Goal: Task Accomplishment & Management: Use online tool/utility

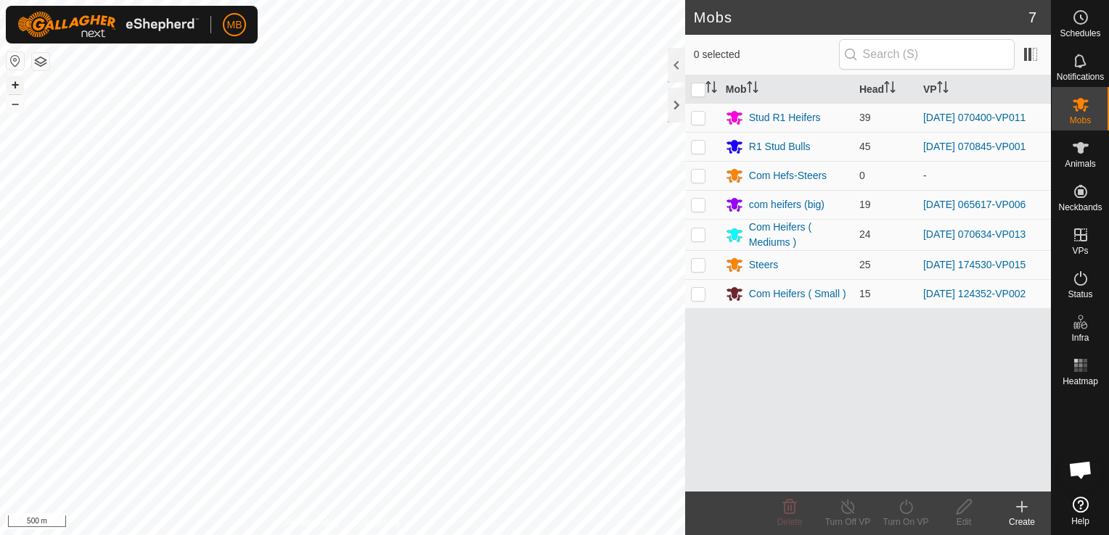
click at [12, 81] on button "+" at bounding box center [15, 84] width 17 height 17
click at [252, 535] on html "MB Schedules Notifications Mobs Animals Neckbands VPs Status Infra Heatmap Help…" at bounding box center [554, 267] width 1109 height 535
click at [18, 84] on button "+" at bounding box center [15, 84] width 17 height 17
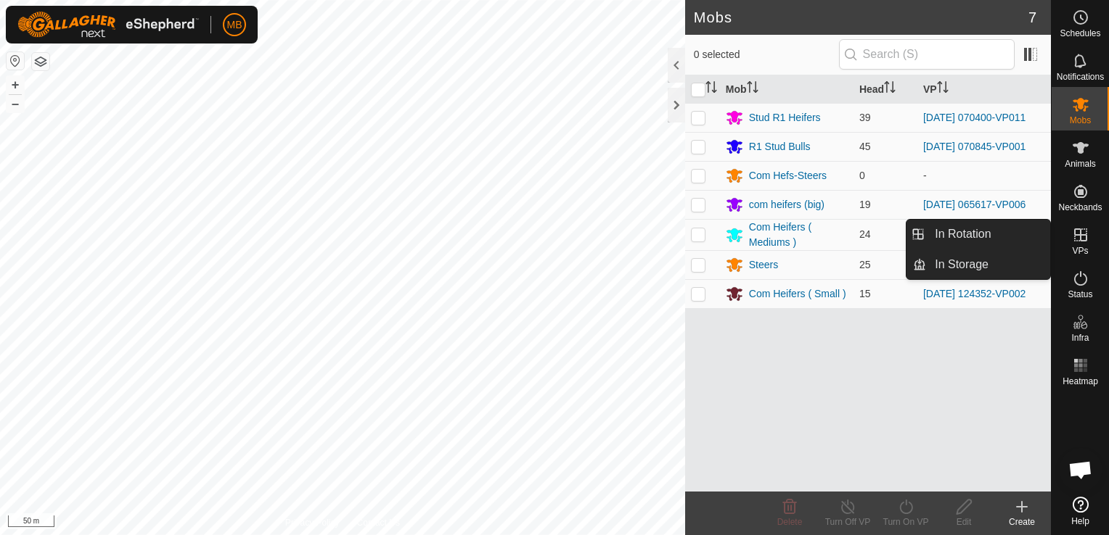
click at [1077, 243] on icon at bounding box center [1080, 234] width 17 height 17
click at [1028, 236] on link "In Rotation" at bounding box center [988, 234] width 124 height 29
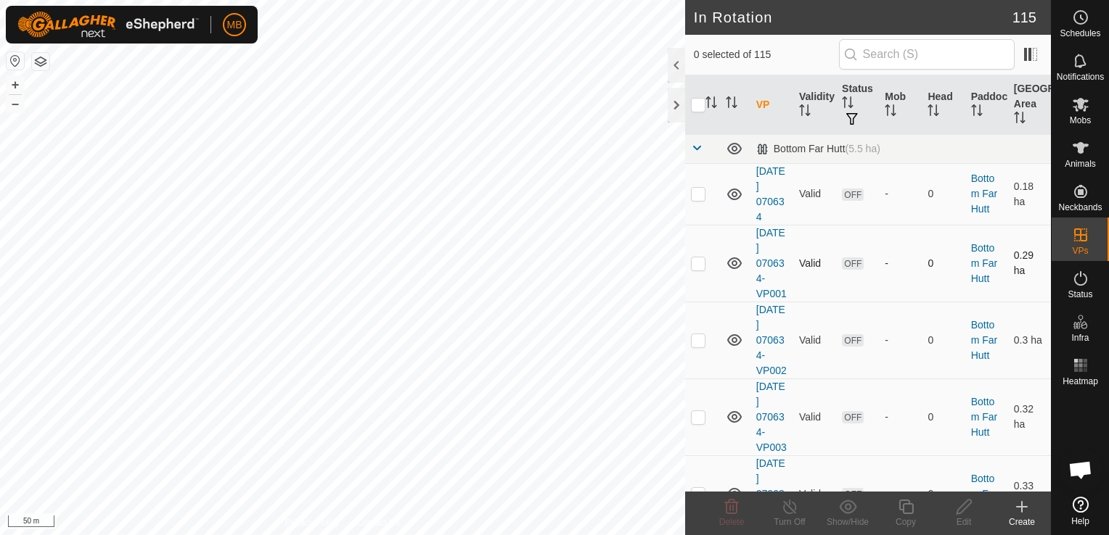
checkbox input "true"
click at [906, 516] on div "Copy" at bounding box center [905, 522] width 58 height 13
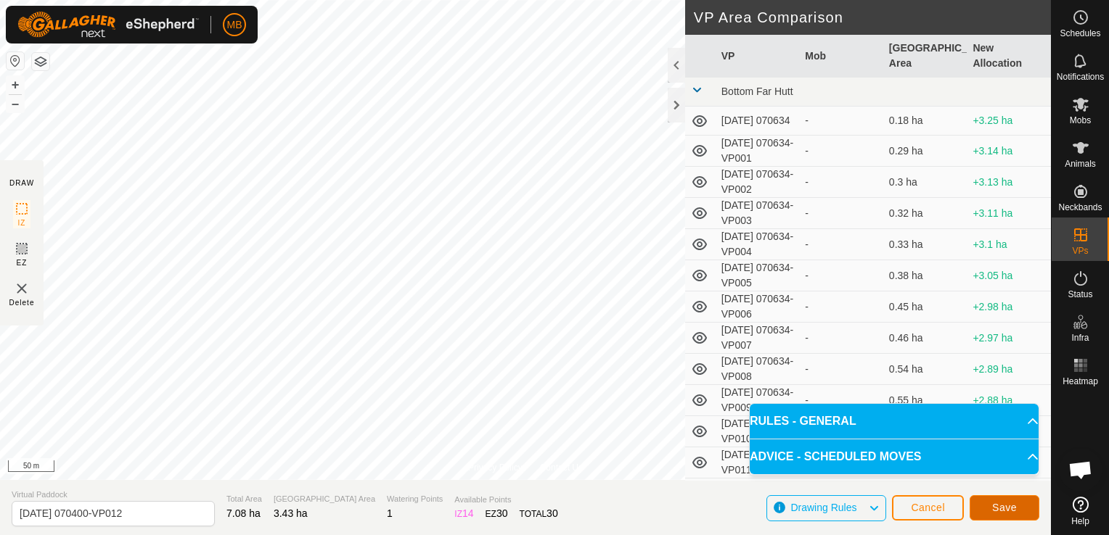
click at [993, 512] on span "Save" at bounding box center [1004, 508] width 25 height 12
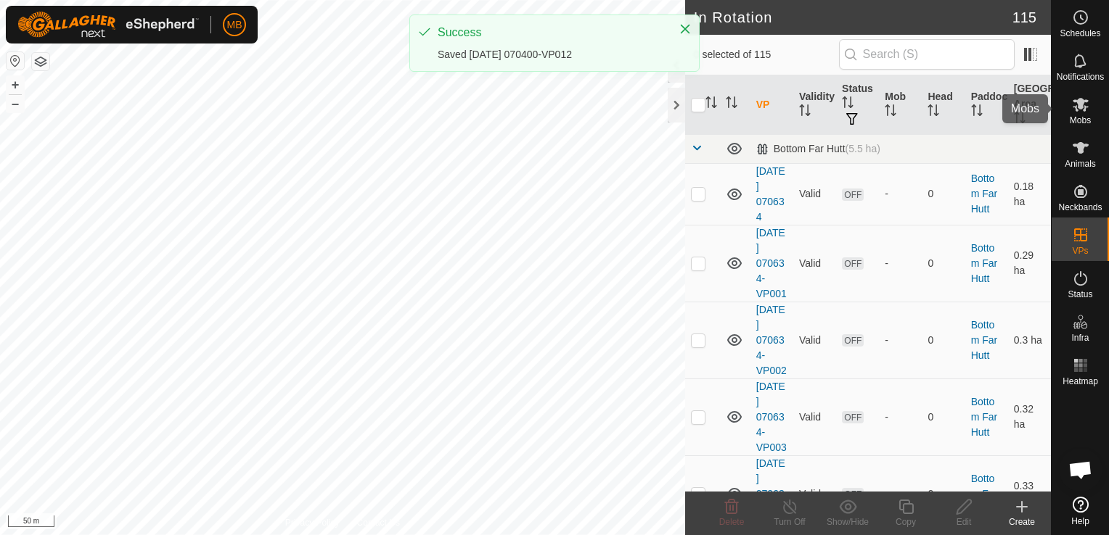
click at [1080, 119] on span "Mobs" at bounding box center [1079, 120] width 21 height 9
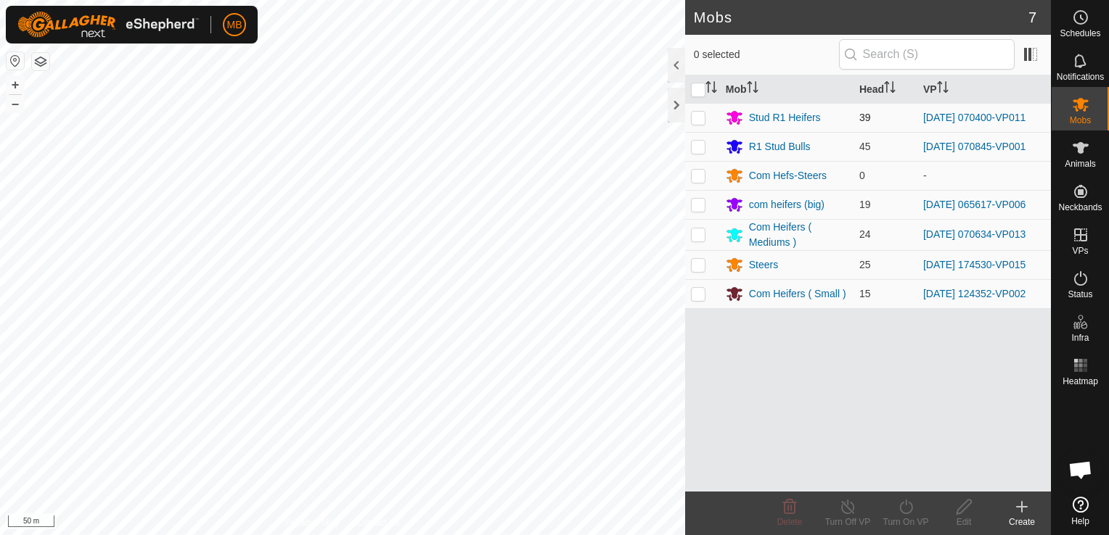
click at [695, 120] on p-checkbox at bounding box center [698, 118] width 15 height 12
checkbox input "true"
click at [903, 518] on div "Turn On VP" at bounding box center [905, 522] width 58 height 13
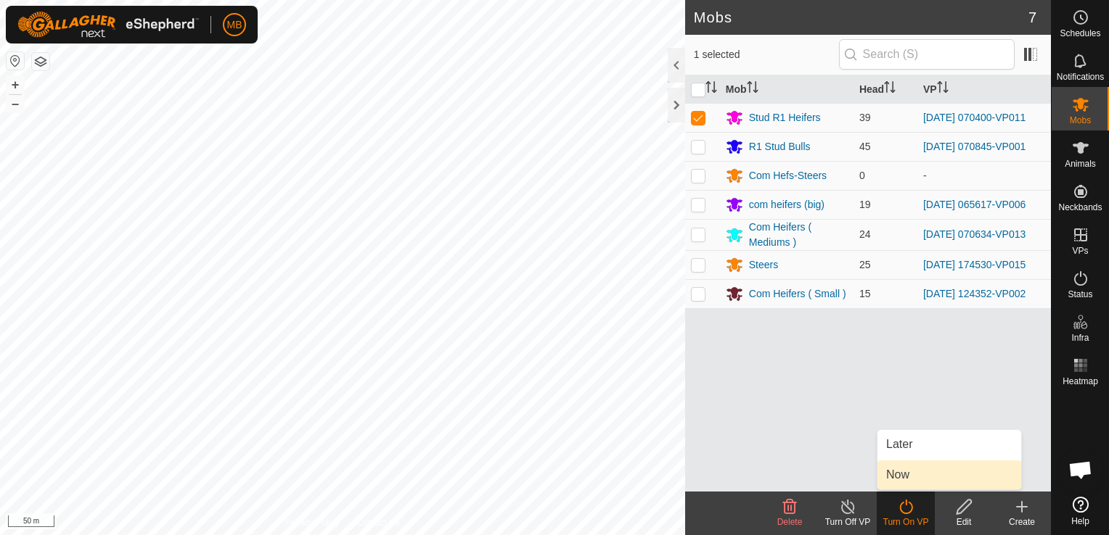
click at [906, 475] on link "Now" at bounding box center [949, 475] width 144 height 29
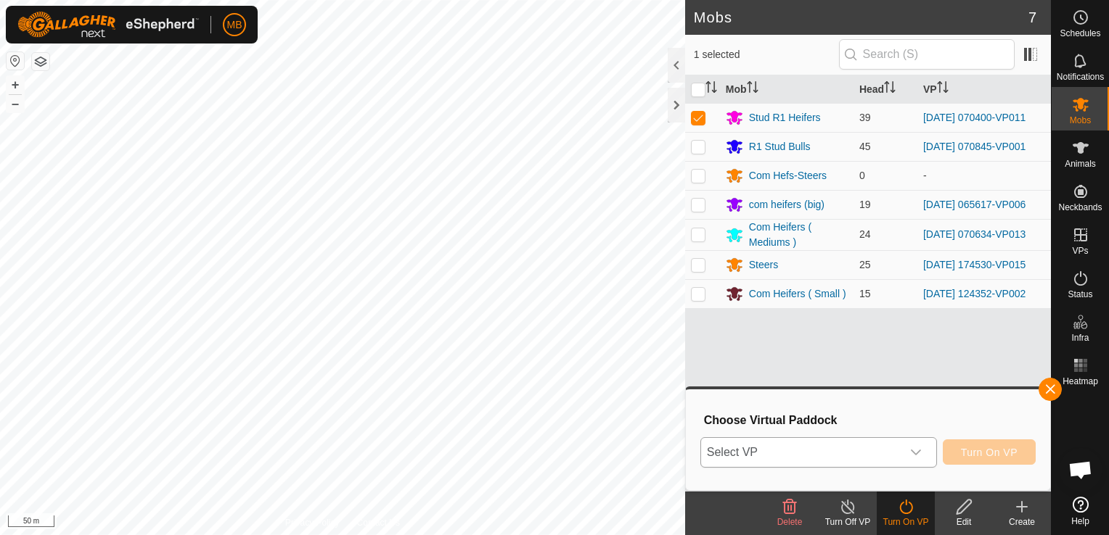
click at [913, 451] on icon "dropdown trigger" at bounding box center [916, 453] width 12 height 12
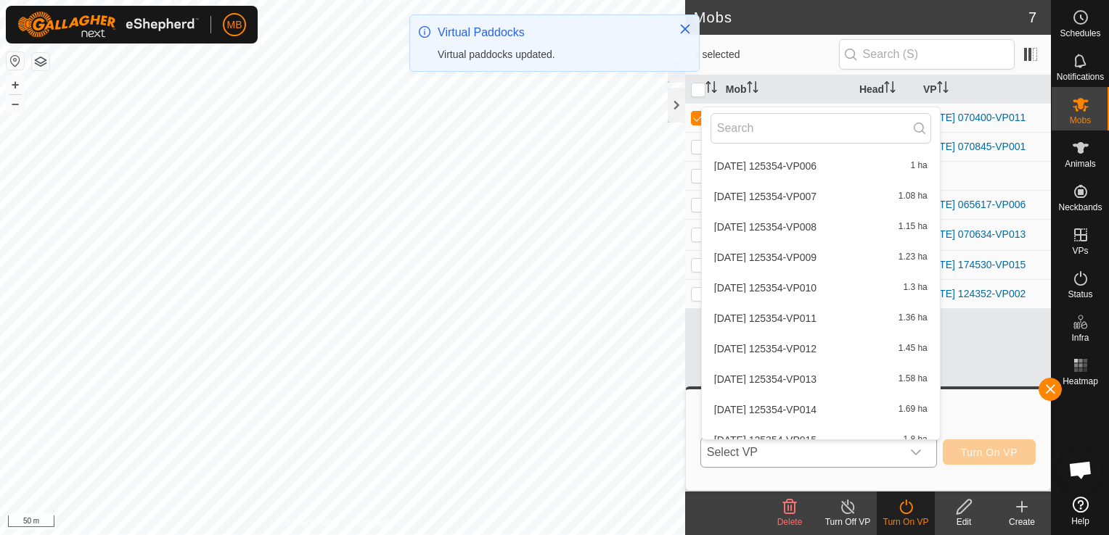
scroll to position [3314, 0]
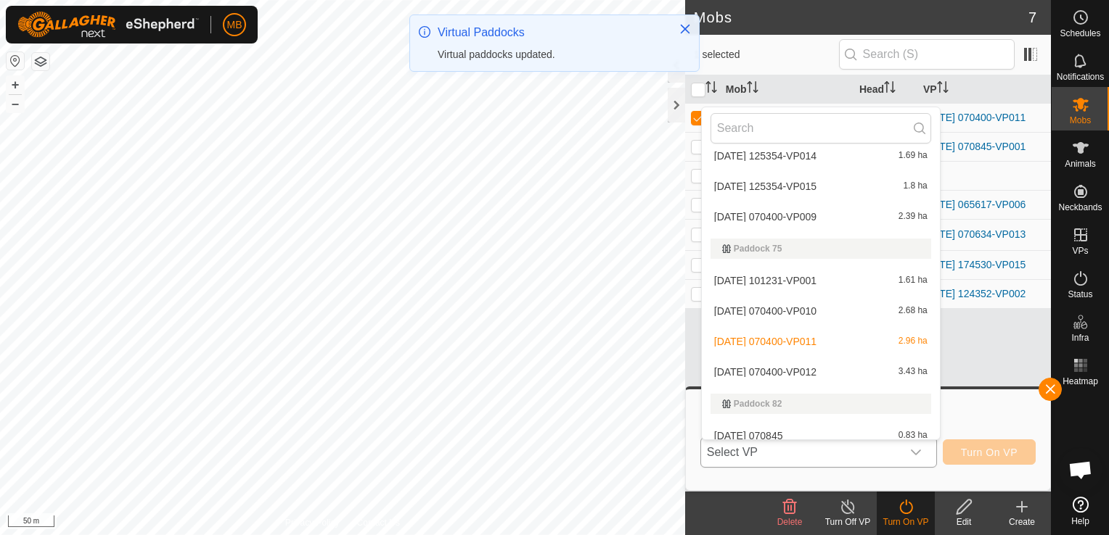
click at [870, 376] on li "[DATE] 070400-VP012 3.43 ha" at bounding box center [821, 372] width 238 height 29
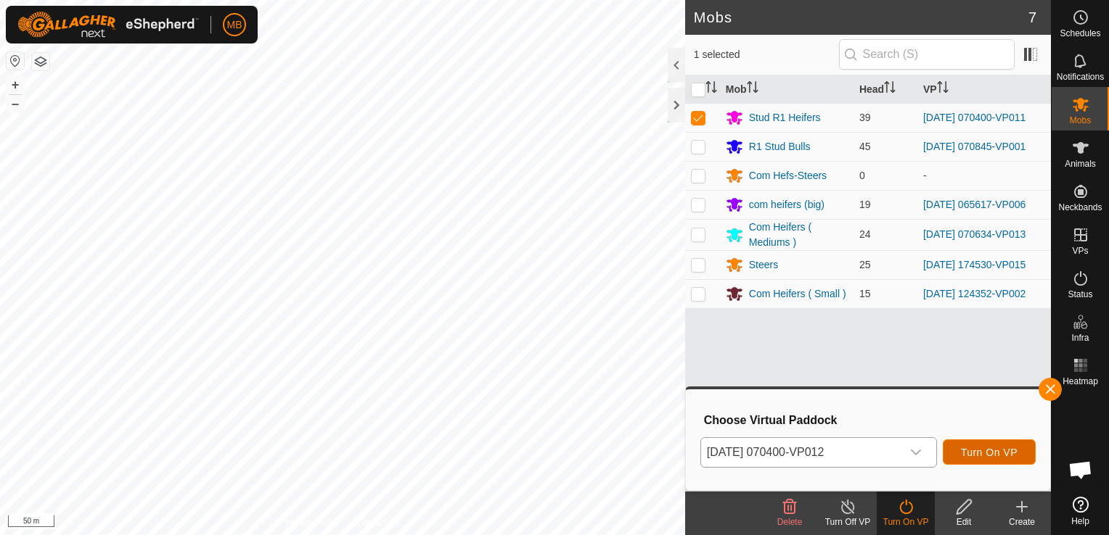
click at [959, 453] on button "Turn On VP" at bounding box center [989, 452] width 93 height 25
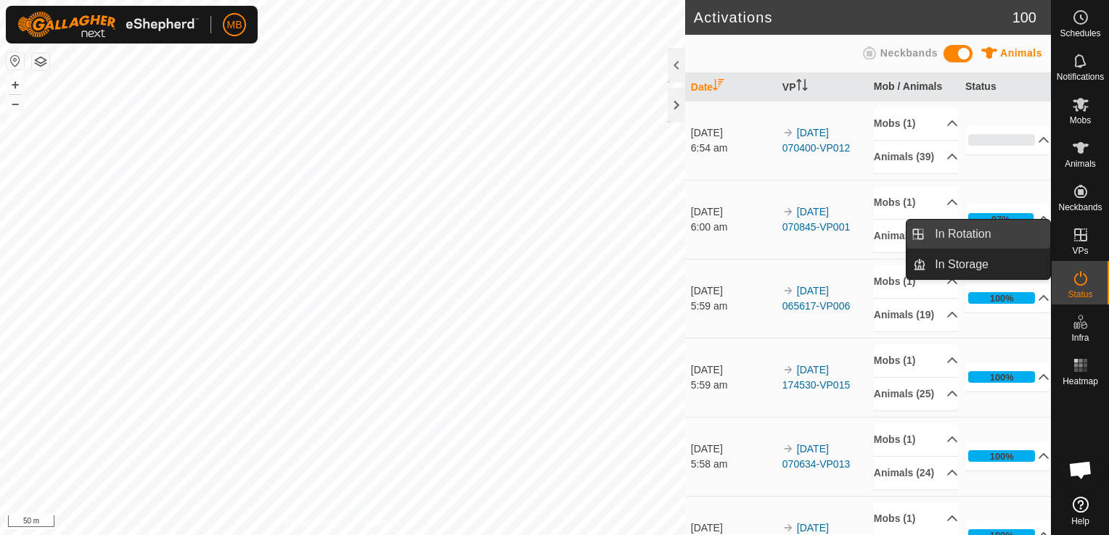
click at [1014, 231] on link "In Rotation" at bounding box center [988, 234] width 124 height 29
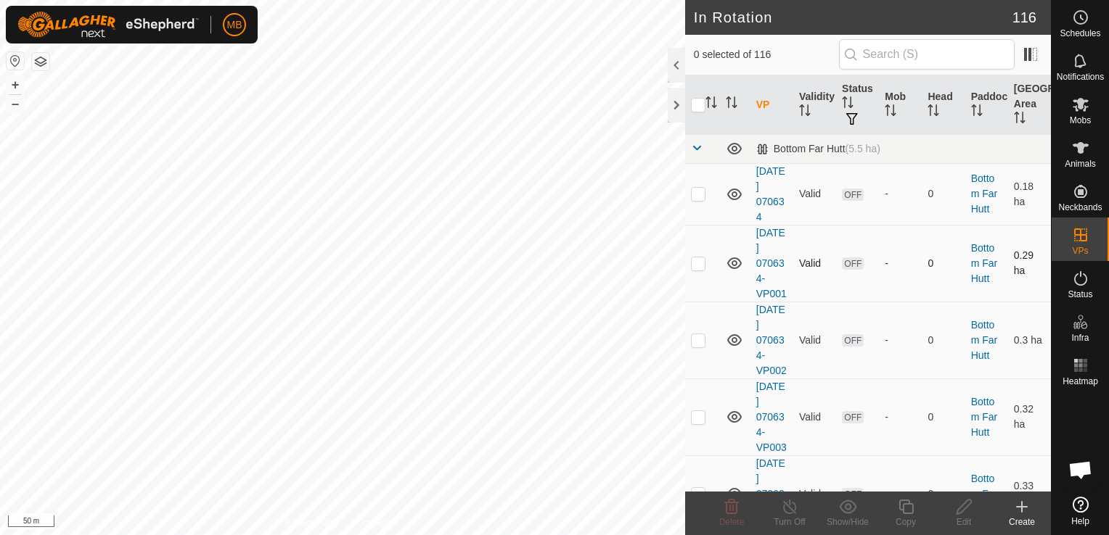
checkbox input "true"
click at [903, 513] on icon at bounding box center [905, 507] width 15 height 15
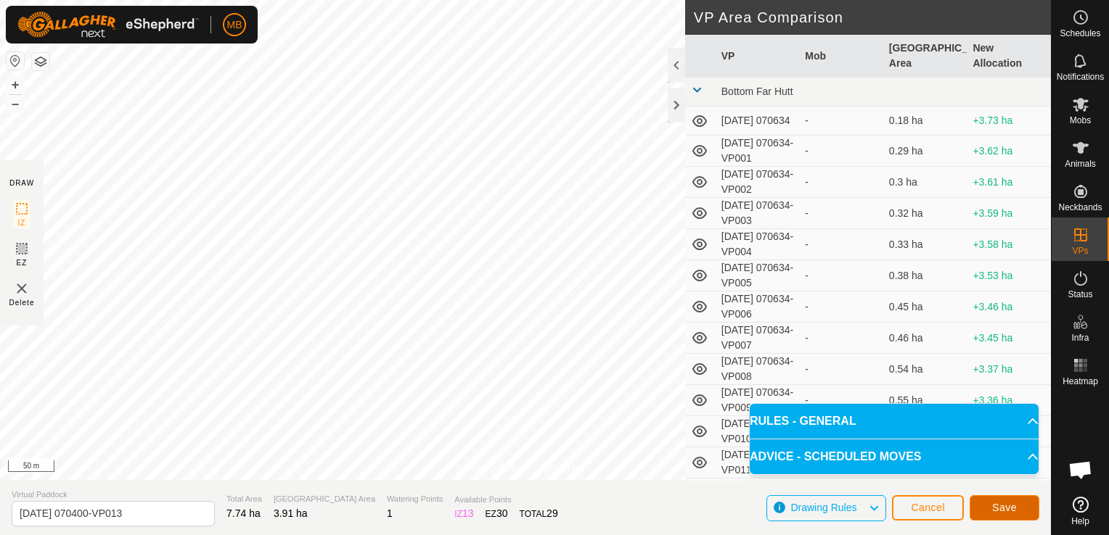
click at [986, 514] on button "Save" at bounding box center [1004, 508] width 70 height 25
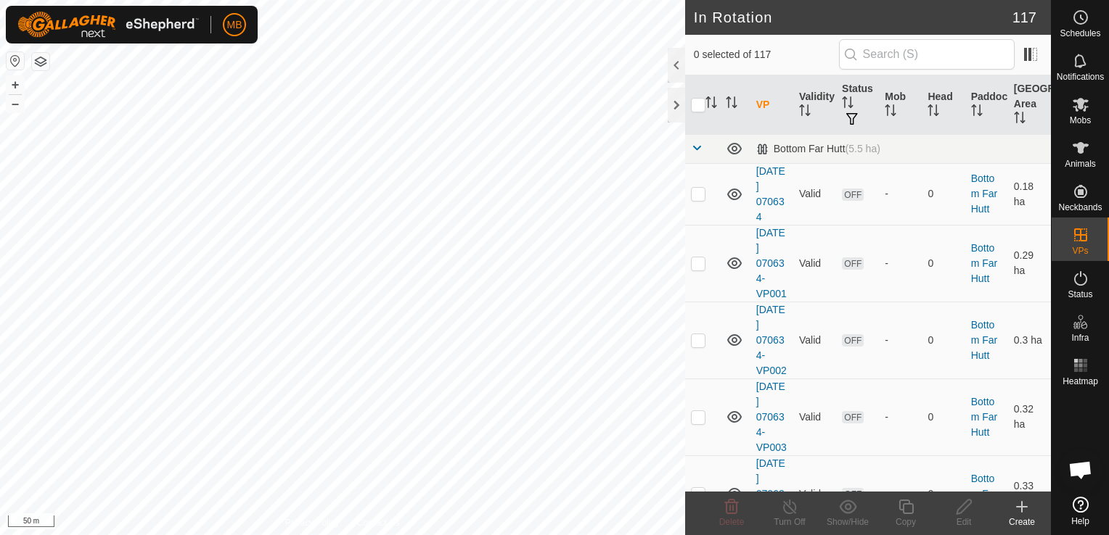
checkbox input "true"
click at [902, 517] on div "Copy" at bounding box center [905, 522] width 58 height 13
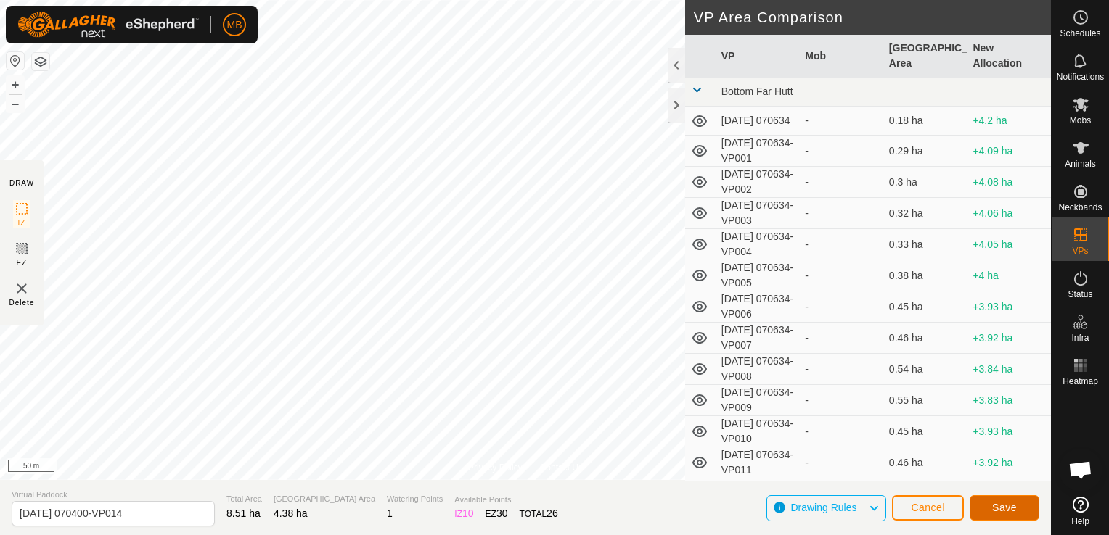
click at [1002, 514] on button "Save" at bounding box center [1004, 508] width 70 height 25
